Goal: Task Accomplishment & Management: Complete application form

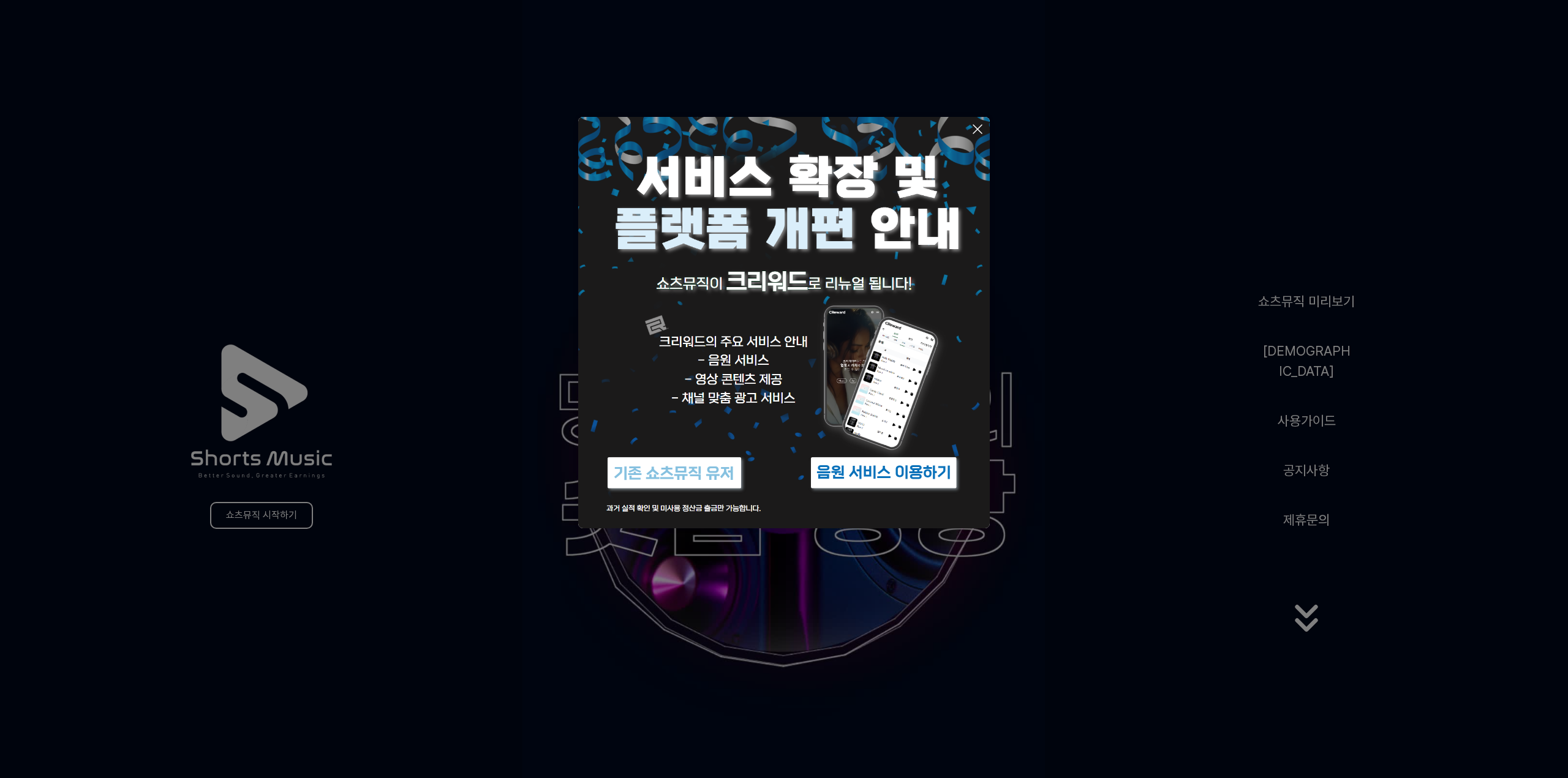
click at [871, 481] on img at bounding box center [884, 473] width 153 height 46
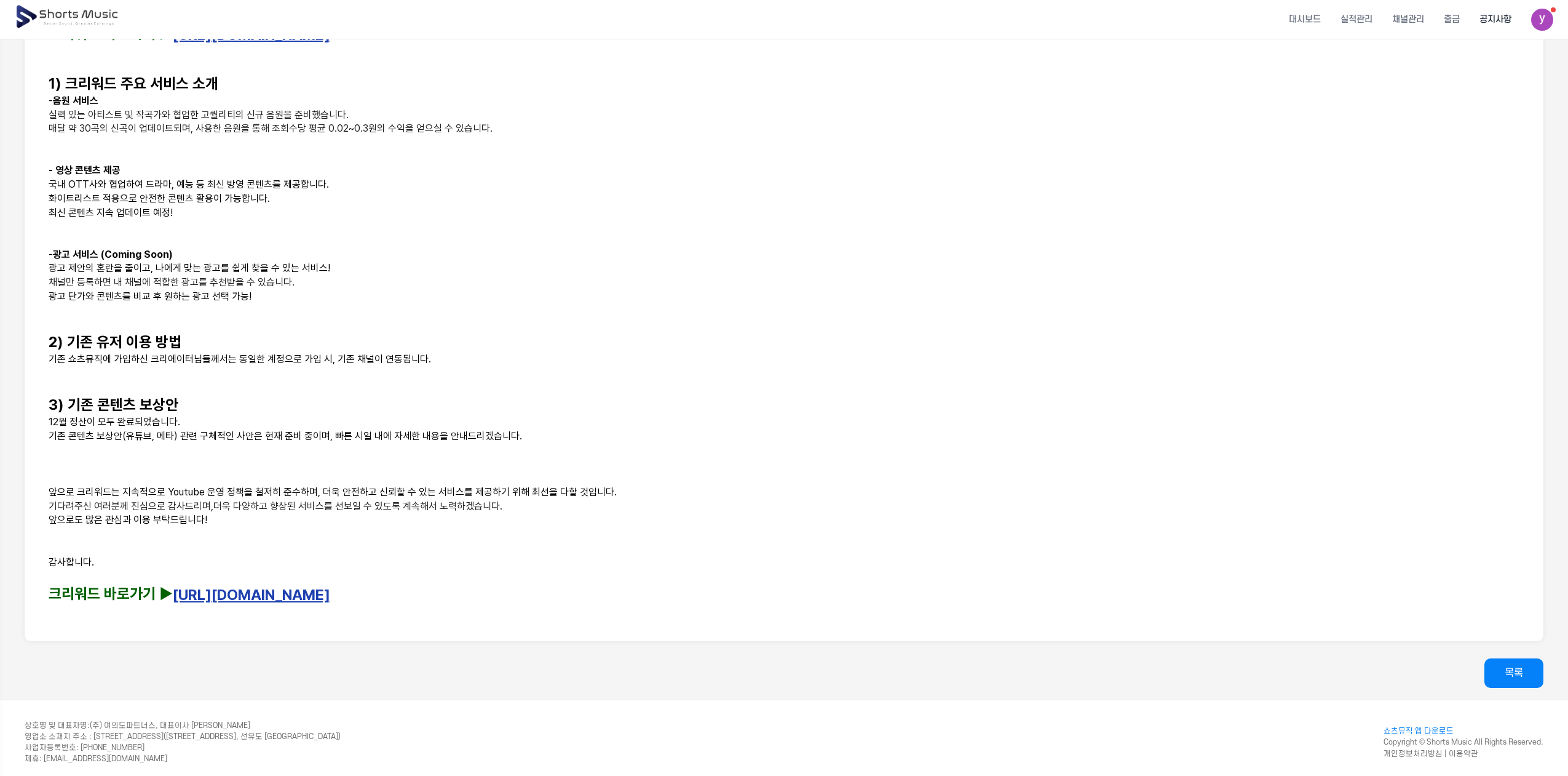
scroll to position [403, 0]
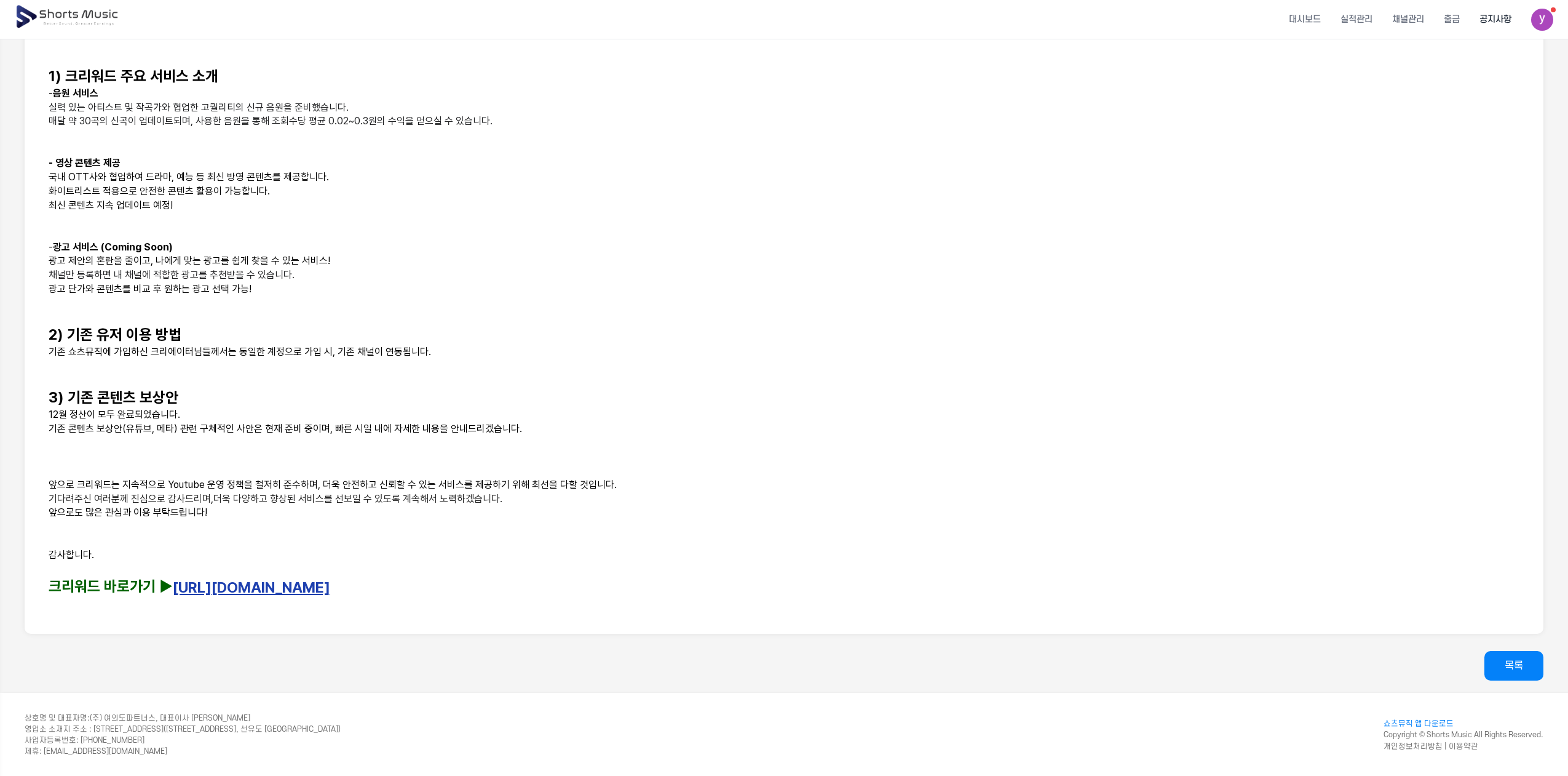
click at [205, 577] on strong "[URL][DOMAIN_NAME]" at bounding box center [252, 585] width 158 height 18
click at [209, 586] on link "[URL][DOMAIN_NAME]" at bounding box center [252, 587] width 158 height 18
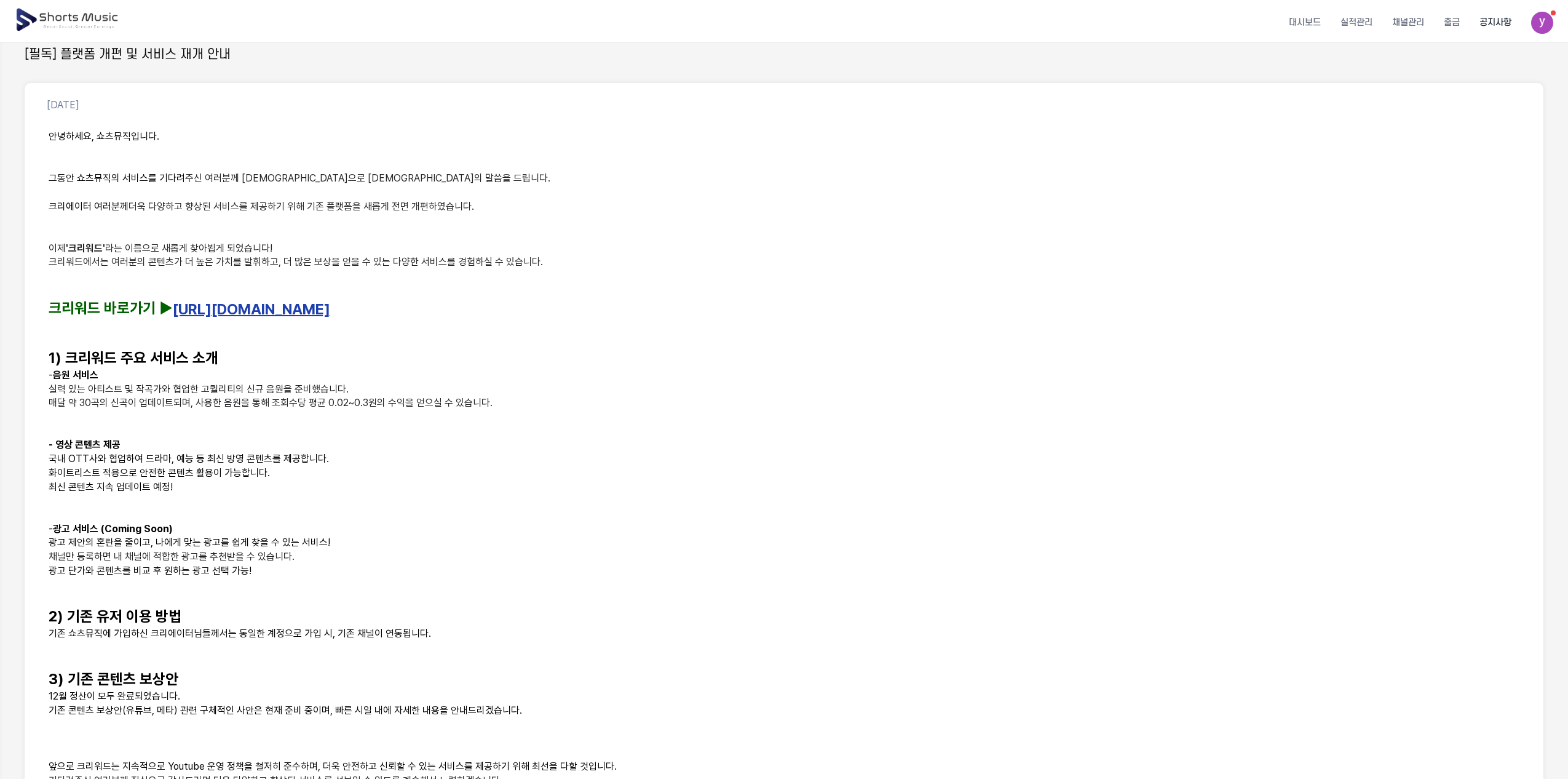
scroll to position [0, 0]
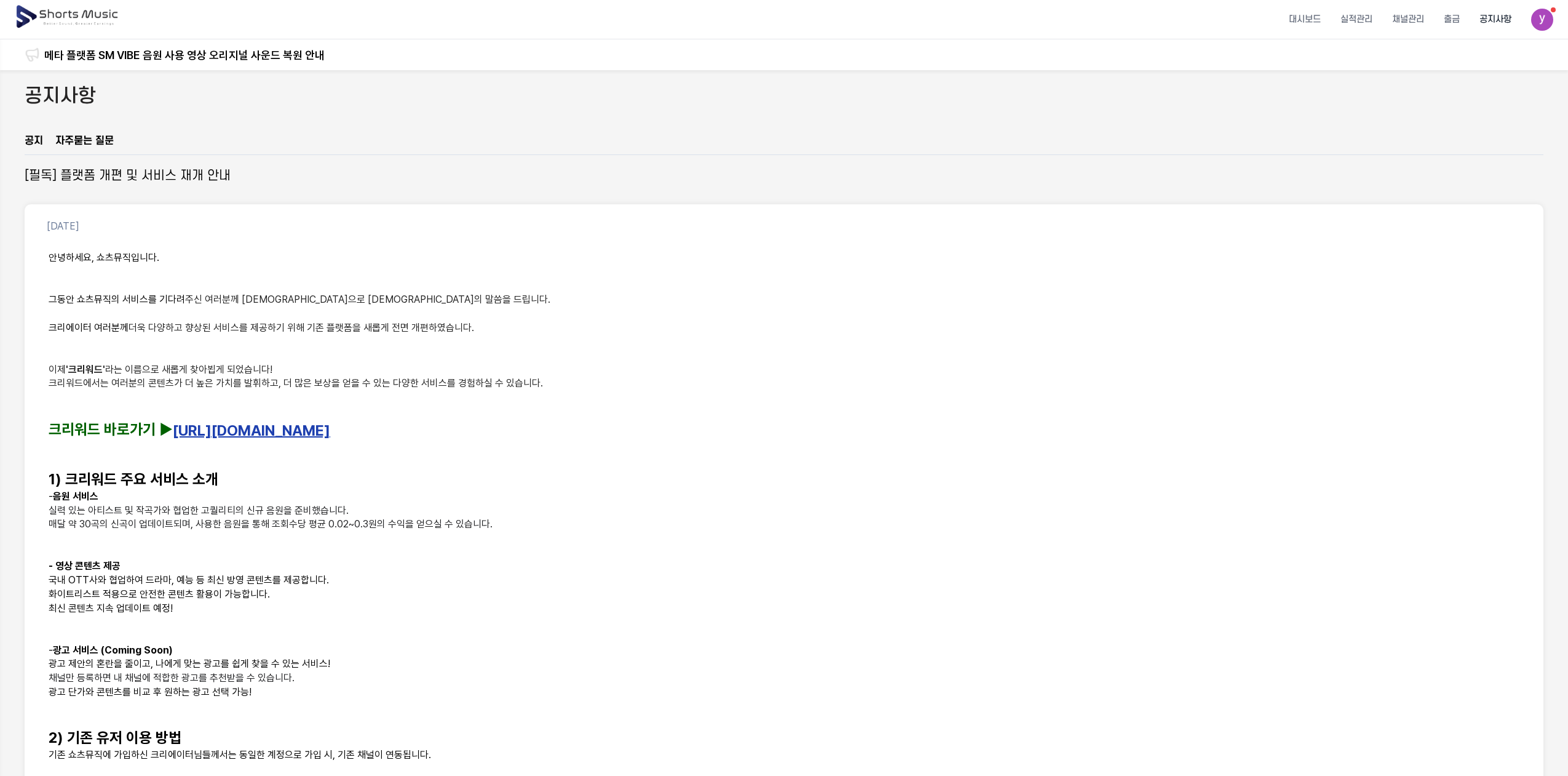
click at [88, 17] on img at bounding box center [68, 17] width 107 height 35
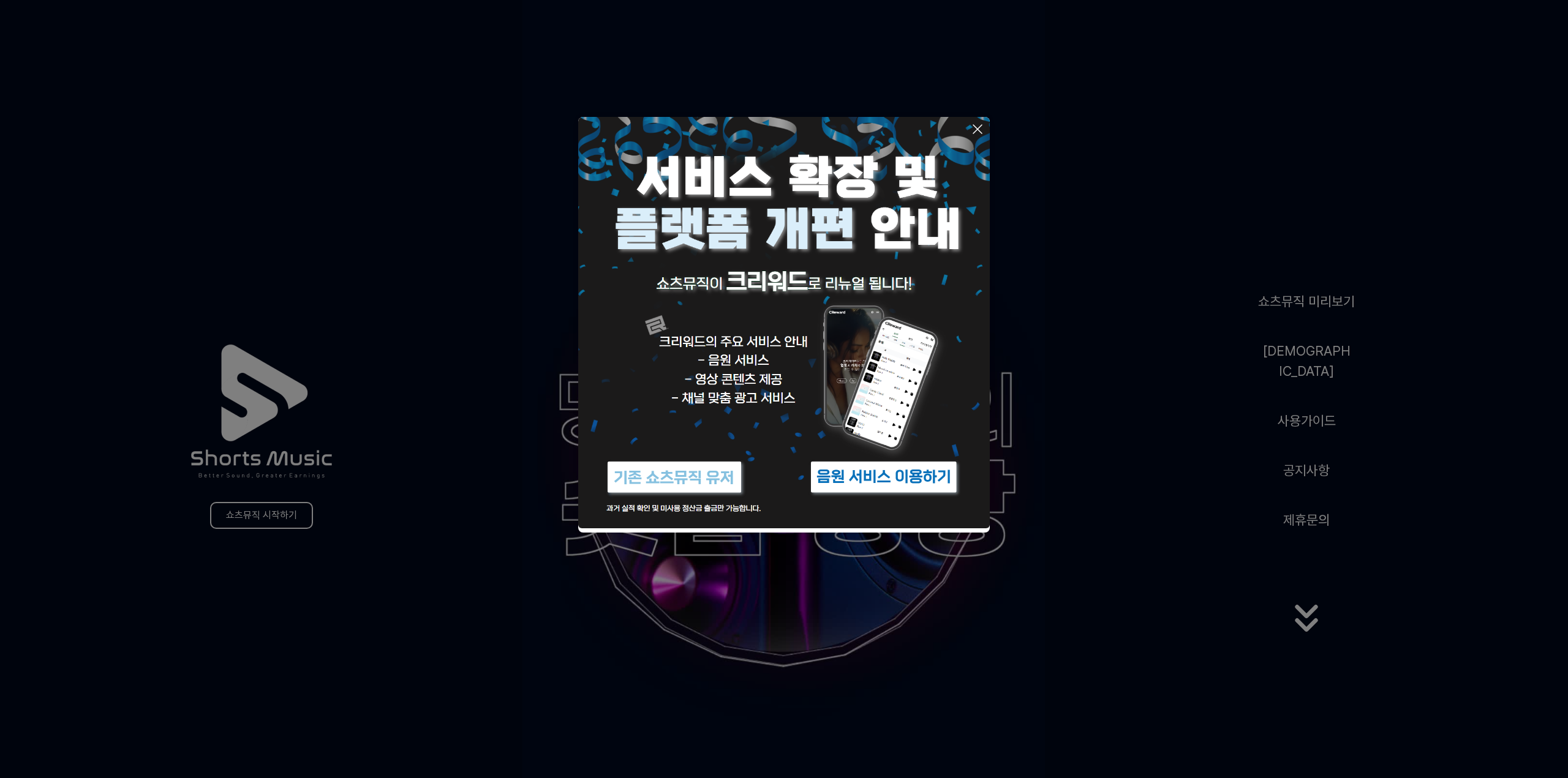
click at [696, 480] on img at bounding box center [674, 477] width 153 height 46
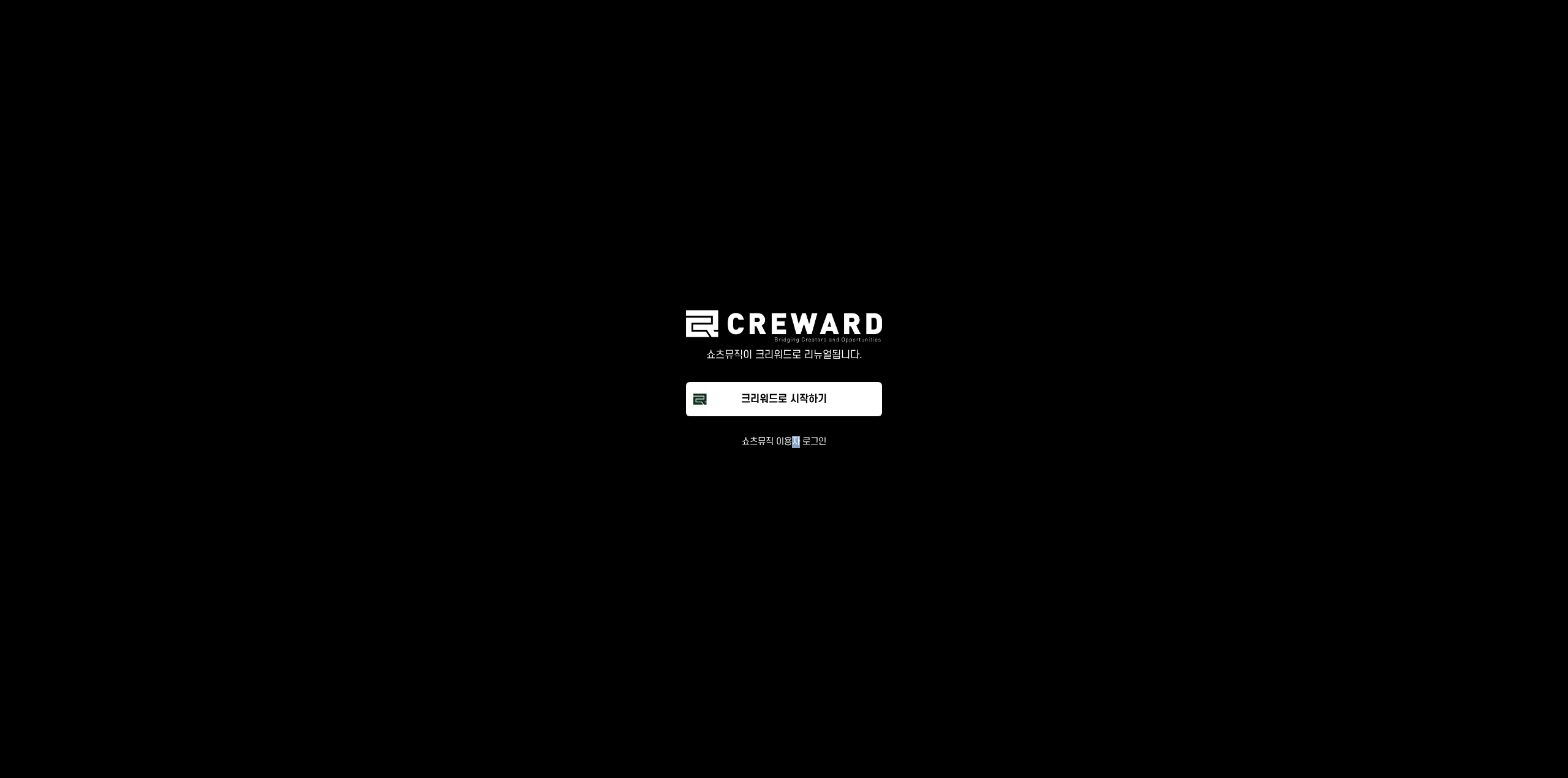
click at [796, 444] on main "쇼츠뮤직이 크리워드로 리뉴얼됩니다. 크리워드로 시작하기 쇼츠뮤직 이용자 로그인" at bounding box center [784, 389] width 1568 height 778
click at [796, 444] on button "쇼츠뮤직 이용자 로그인" at bounding box center [784, 442] width 84 height 12
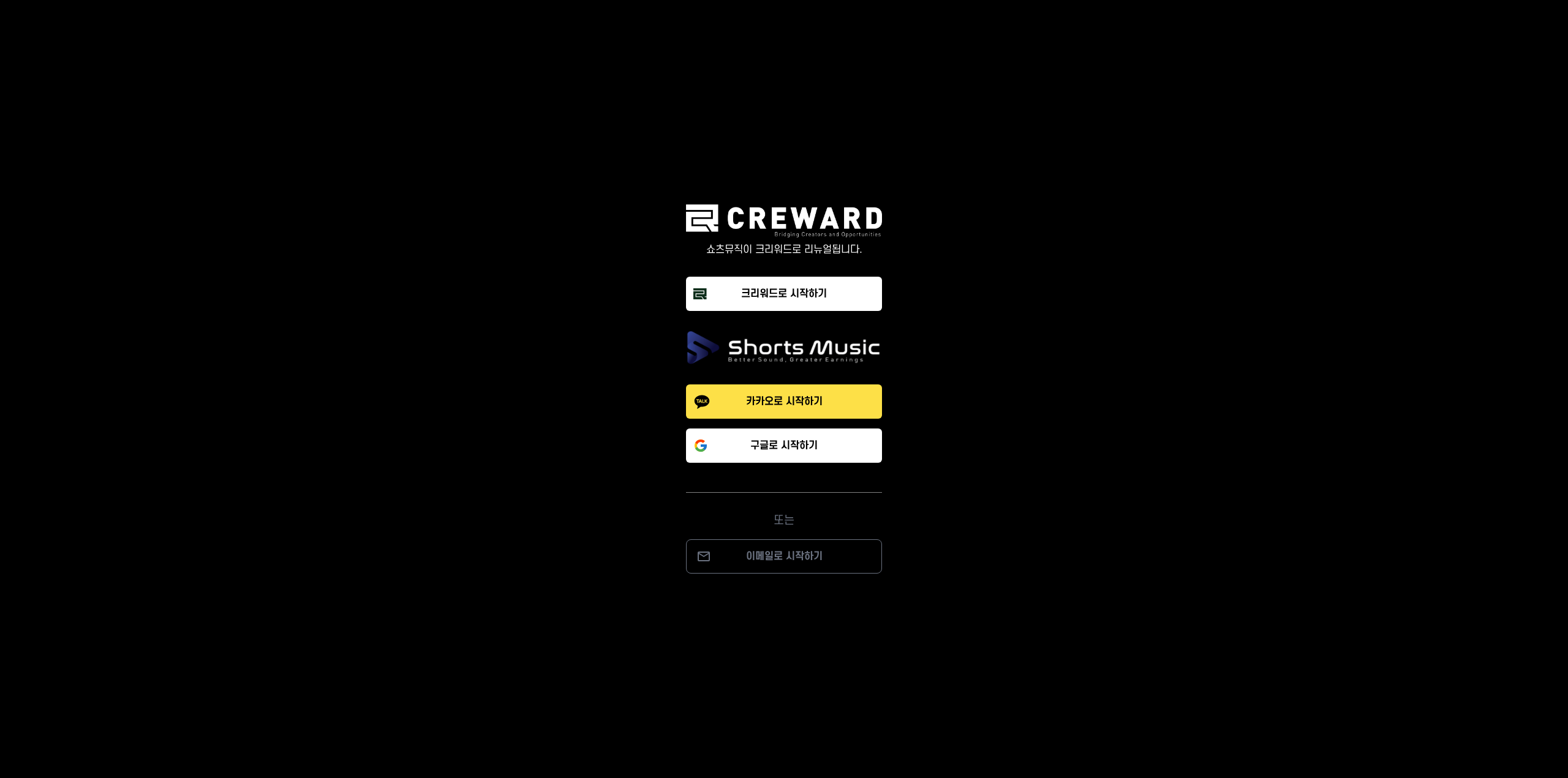
click at [788, 455] on button "구글로 시작하기" at bounding box center [784, 445] width 196 height 34
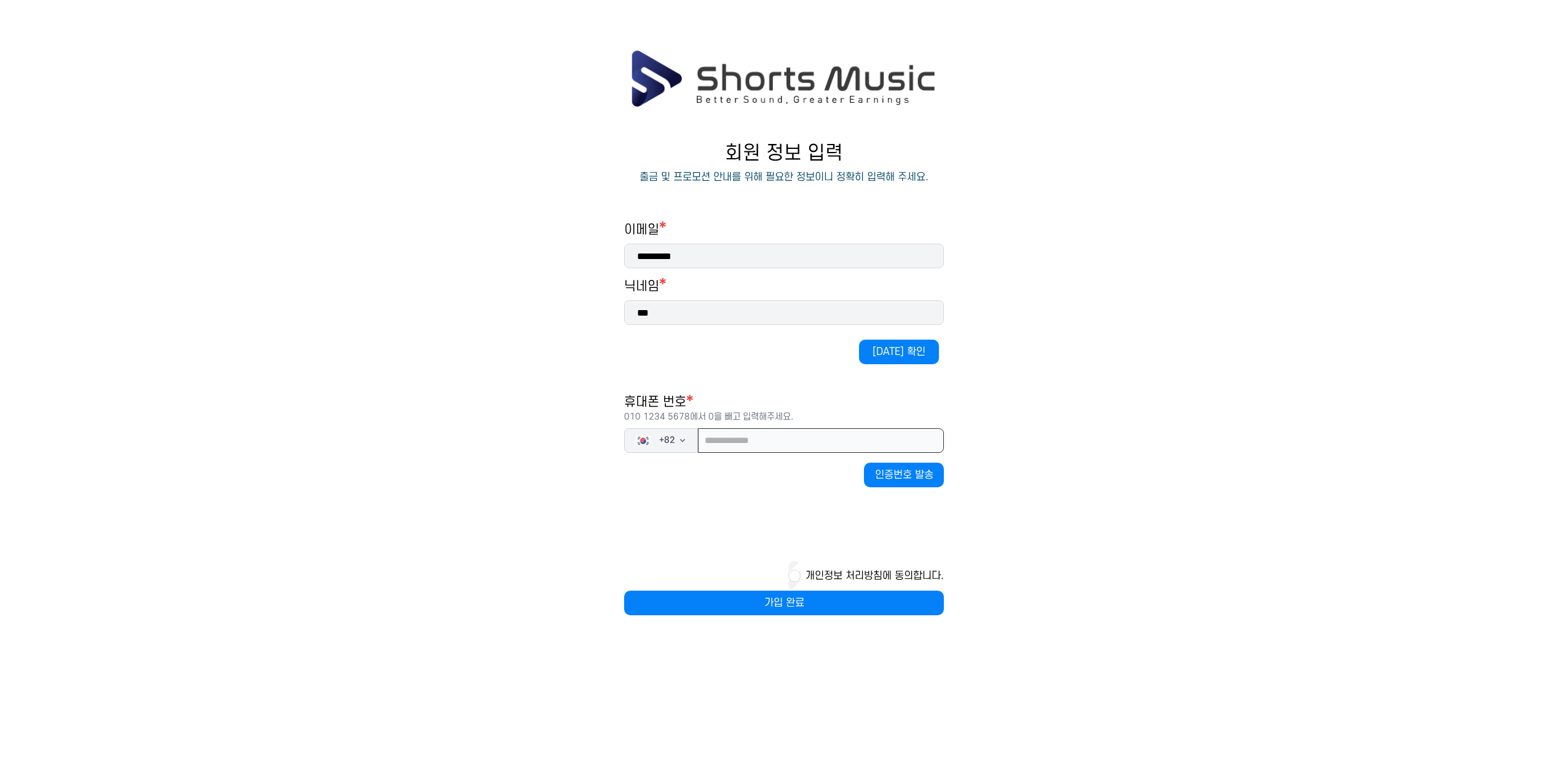
click at [765, 443] on input "tel" at bounding box center [821, 440] width 246 height 25
type input "**********"
click at [878, 482] on button "인증번호 발송" at bounding box center [904, 475] width 80 height 25
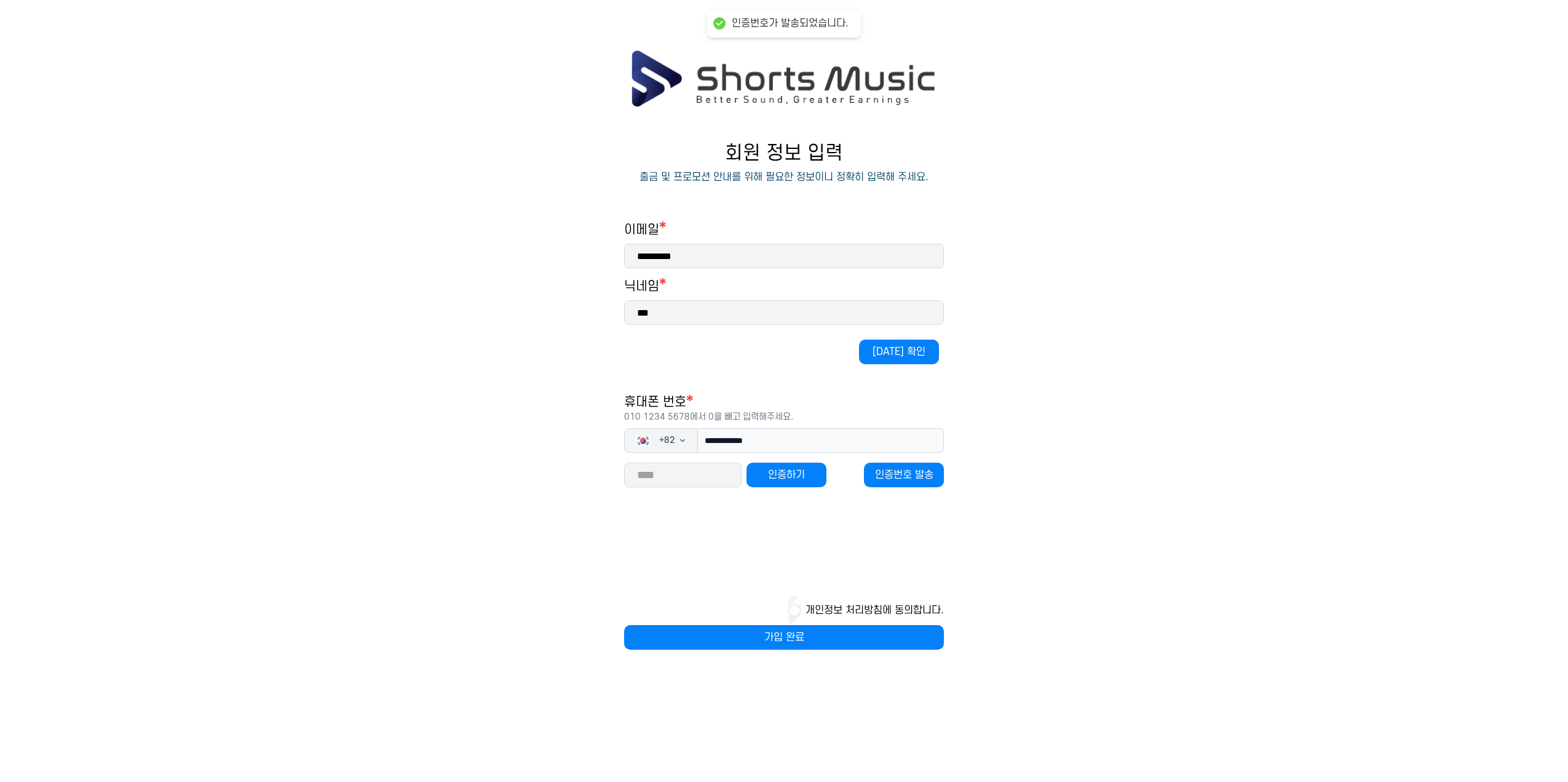
click at [722, 482] on input "number" at bounding box center [683, 475] width 117 height 25
click at [714, 481] on input "number" at bounding box center [683, 475] width 117 height 25
type input "**"
type input "*****"
click at [815, 629] on button "가입 완료" at bounding box center [784, 637] width 320 height 25
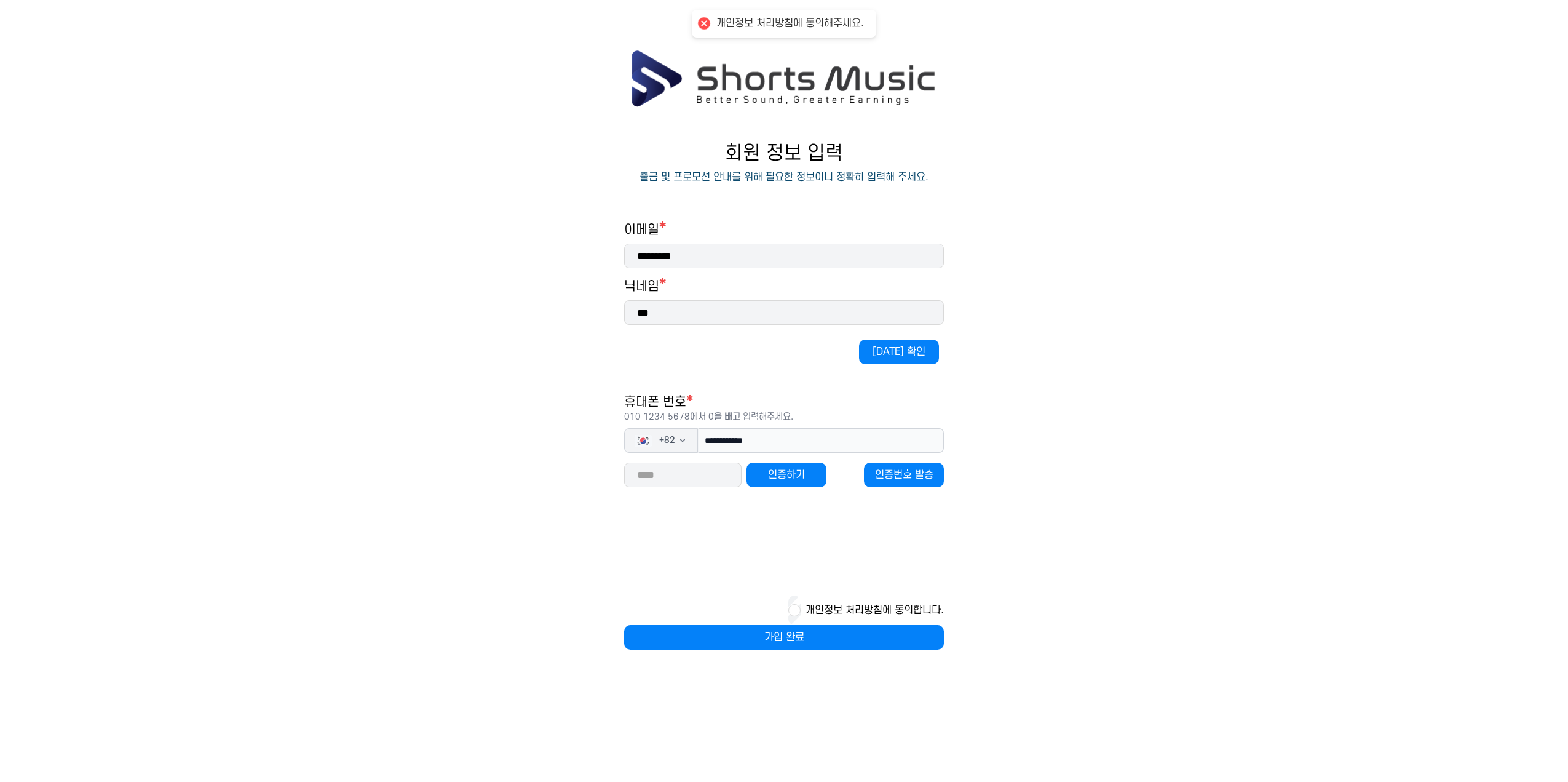
click at [806, 614] on button "개인정보 처리방침에 동의합니다." at bounding box center [875, 610] width 138 height 15
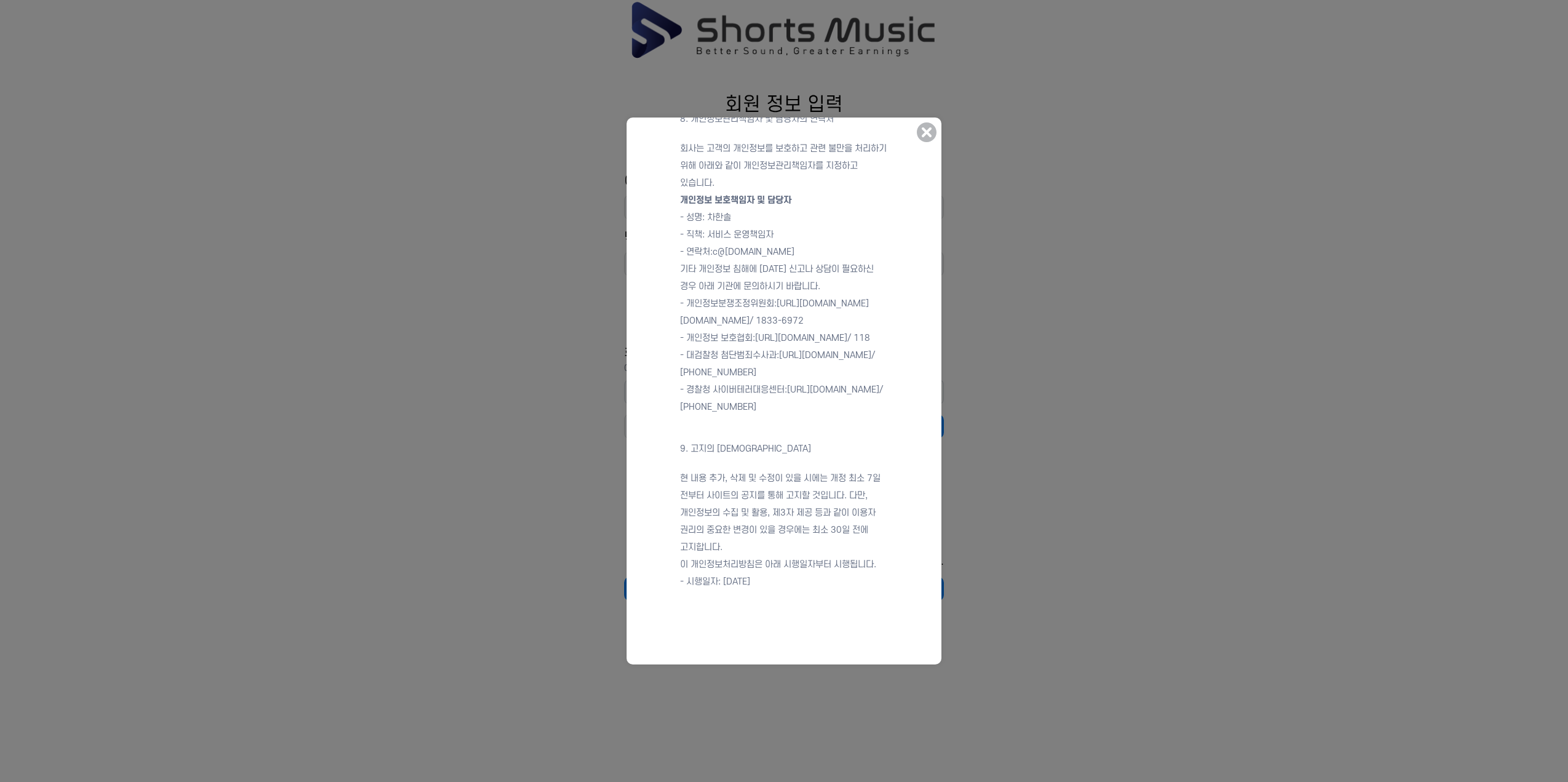
scroll to position [49, 0]
click at [931, 131] on icon at bounding box center [927, 132] width 20 height 20
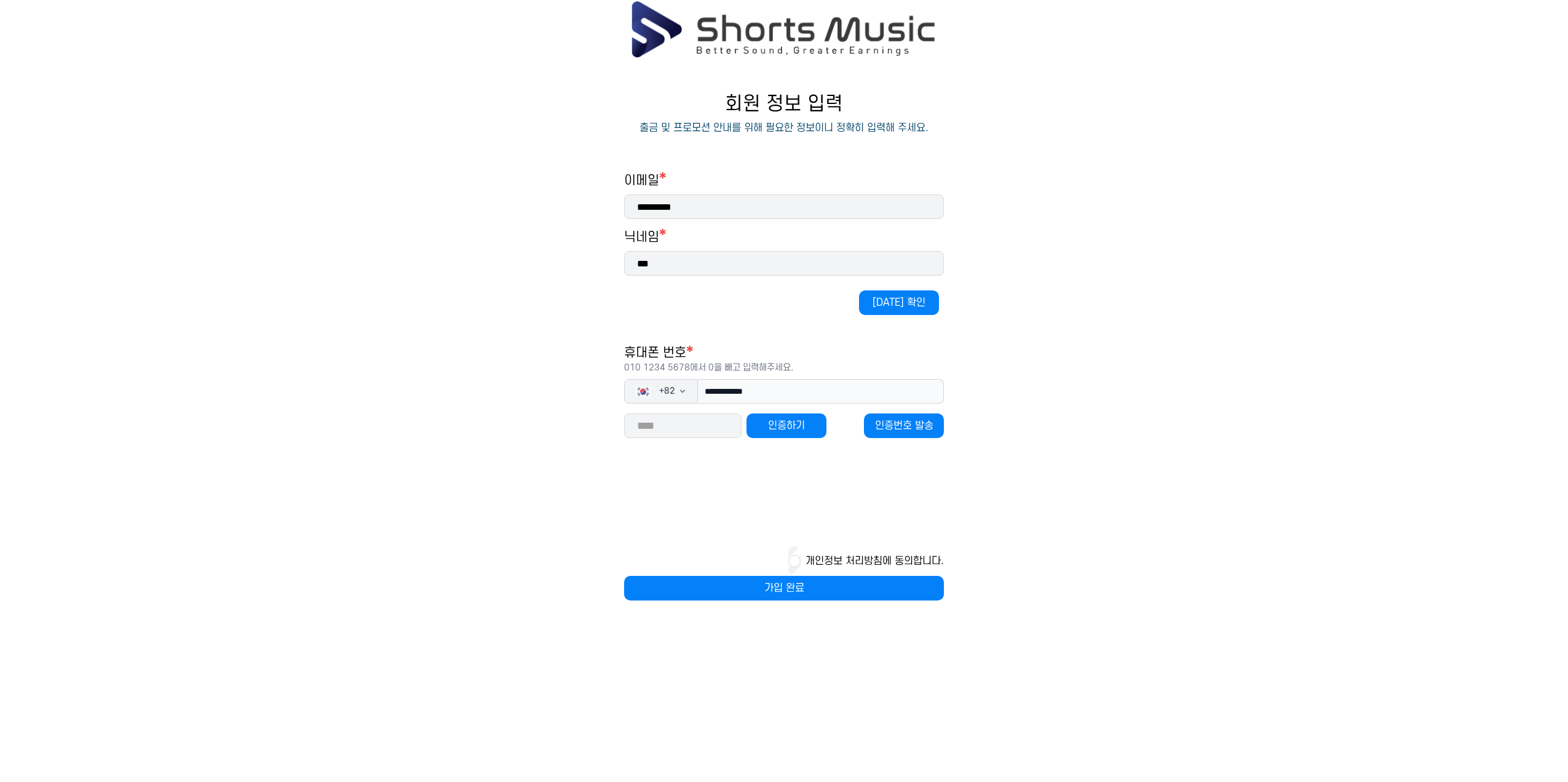
click at [794, 586] on button "가입 완료" at bounding box center [784, 588] width 320 height 25
click at [781, 586] on button "가입 완료" at bounding box center [784, 588] width 320 height 25
click at [789, 422] on button "인증하기" at bounding box center [786, 426] width 80 height 25
click at [866, 591] on button "가입 완료" at bounding box center [784, 588] width 320 height 25
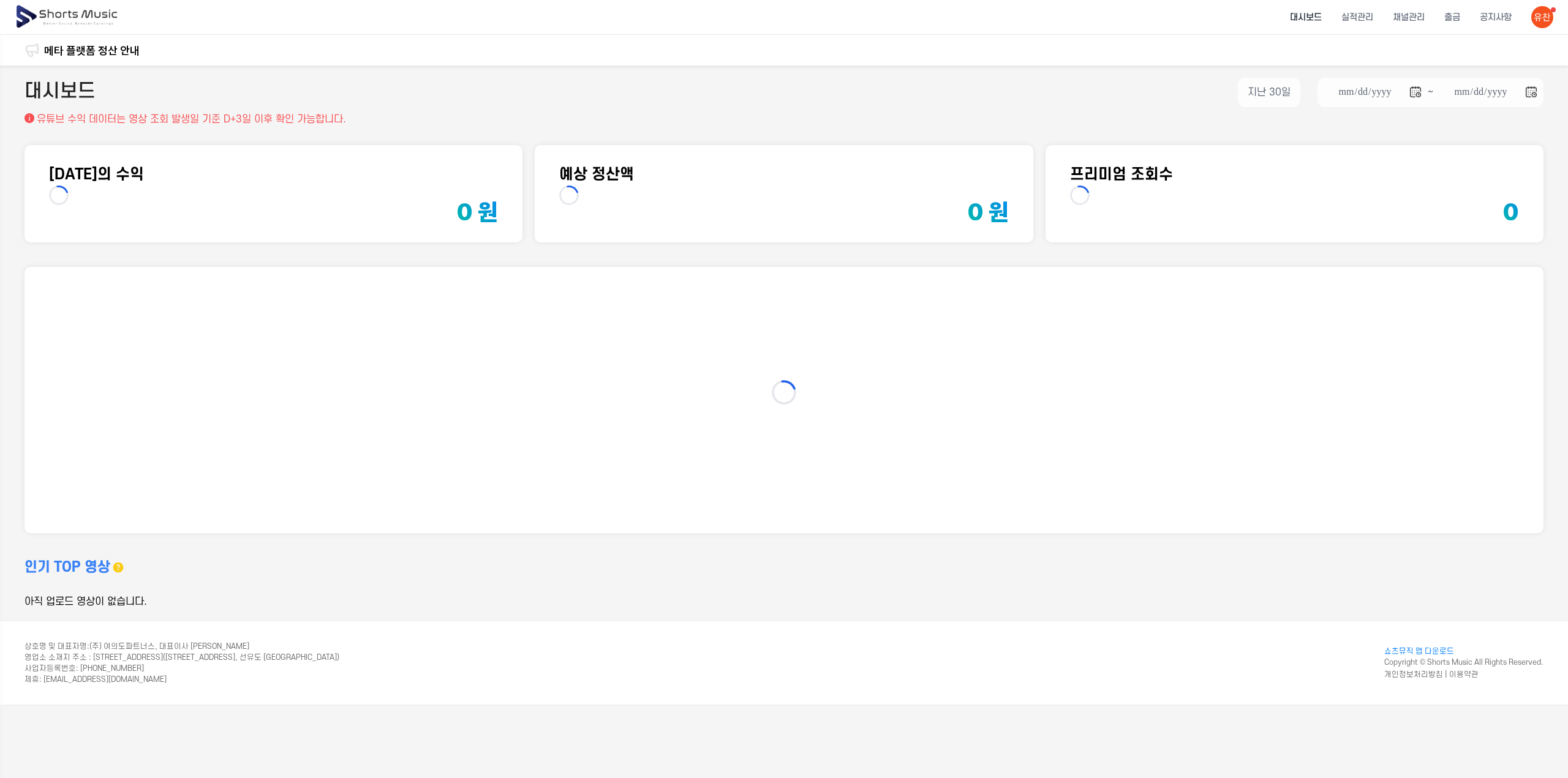
click at [833, 589] on div "인기 TOP 영상 한달 동안의 데이터만 볼 수 있습니다. 아직 업로드 영상이 없습니다." at bounding box center [784, 583] width 1519 height 51
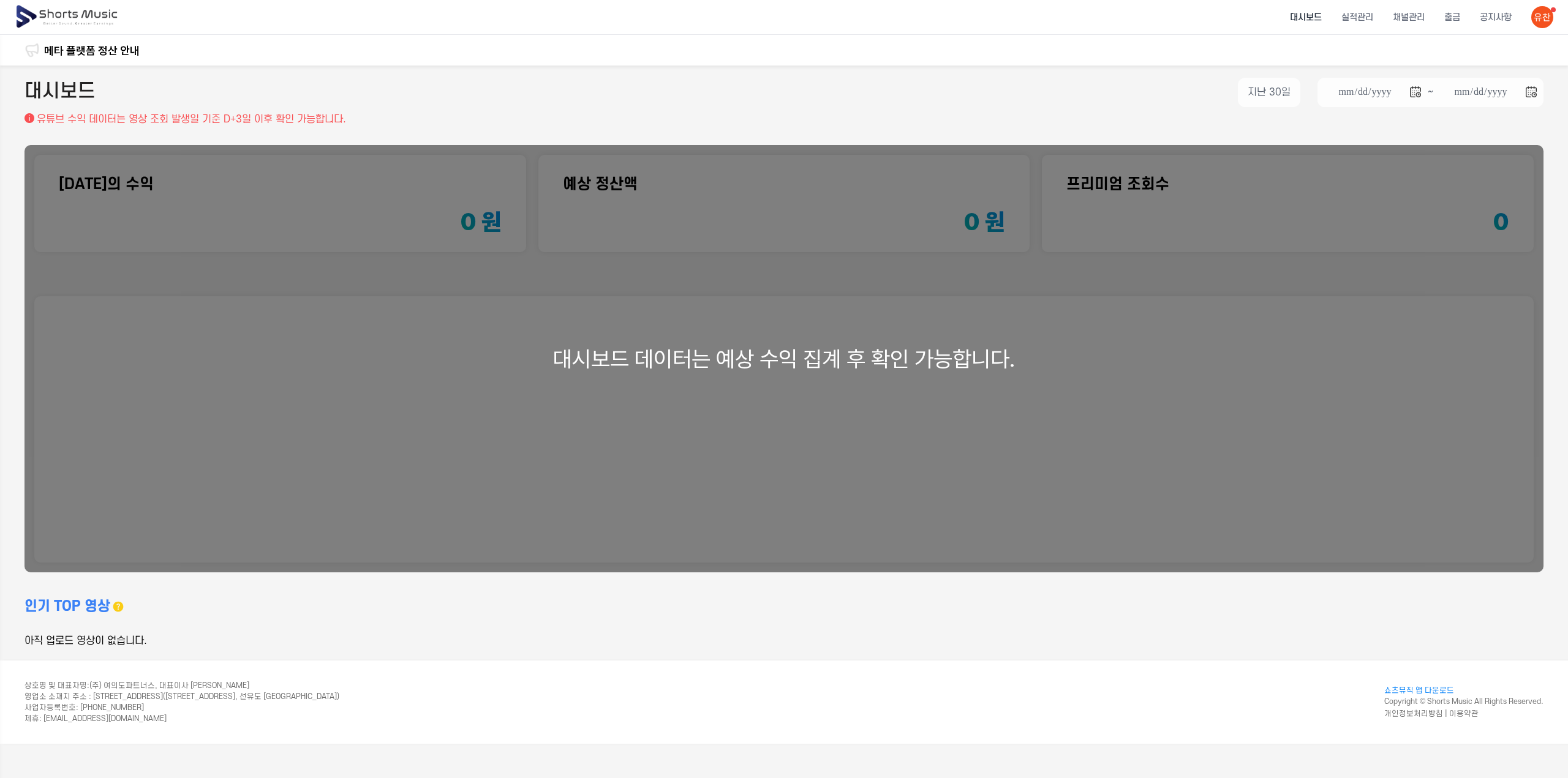
click at [846, 523] on div "대시보드 데이터는 예상 수익 집계 후 확인 가능합니다." at bounding box center [784, 359] width 1519 height 428
click at [1404, 14] on li "채널관리" at bounding box center [1408, 18] width 51 height 32
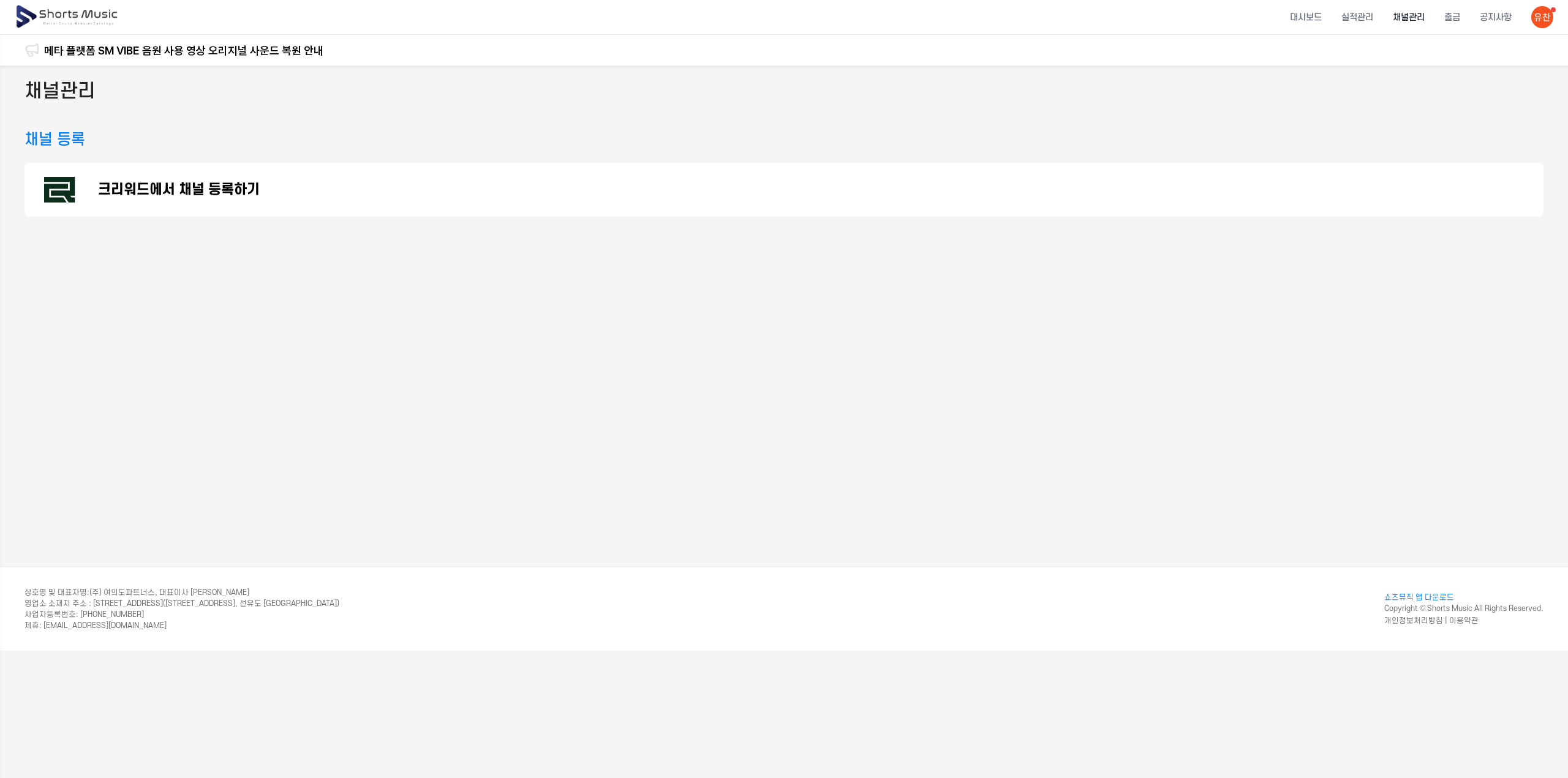
click at [502, 216] on div "채널관리 채널 등록 크리워드에서 채널 등록하기" at bounding box center [784, 317] width 1568 height 502
click at [146, 215] on div "크리워드에서 채널 등록하기" at bounding box center [784, 190] width 1519 height 54
